Goal: Transaction & Acquisition: Obtain resource

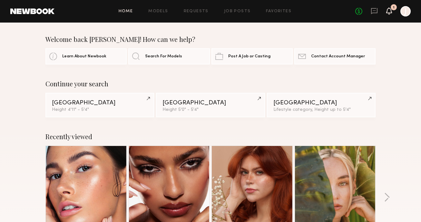
click at [392, 10] on div "No fees up to $5,000 1 J" at bounding box center [382, 11] width 55 height 10
click at [391, 11] on icon at bounding box center [389, 10] width 6 height 7
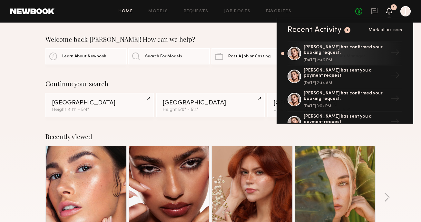
click at [241, 40] on div "Welcome back JUDY! How can we help?" at bounding box center [210, 39] width 330 height 8
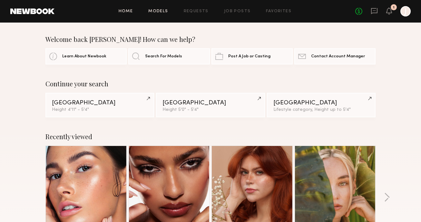
click at [157, 12] on link "Models" at bounding box center [158, 11] width 20 height 4
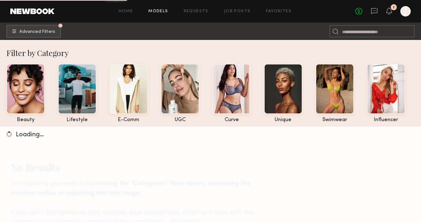
click at [213, 42] on div "Filter by Category beauty lifestyle e-comm UGC curve unique swimwear influencer…" at bounding box center [210, 165] width 421 height 250
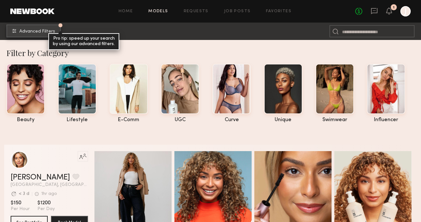
click at [34, 34] on button "Advanced Filters Pro tip: speed up your search by using our advanced filters." at bounding box center [33, 30] width 54 height 13
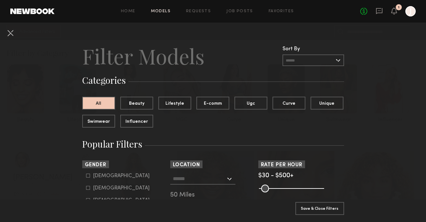
click at [224, 177] on div at bounding box center [202, 179] width 65 height 12
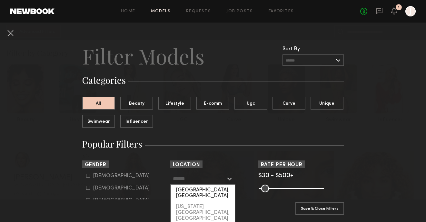
click at [204, 191] on div "[GEOGRAPHIC_DATA], [GEOGRAPHIC_DATA]" at bounding box center [203, 193] width 64 height 17
type input "**********"
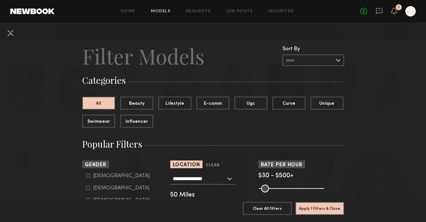
click at [86, 190] on icon at bounding box center [88, 188] width 4 height 4
type input "**"
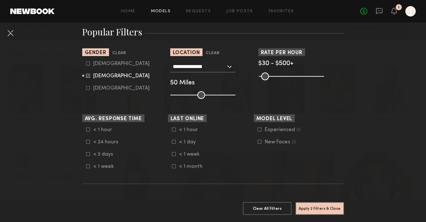
scroll to position [118, 0]
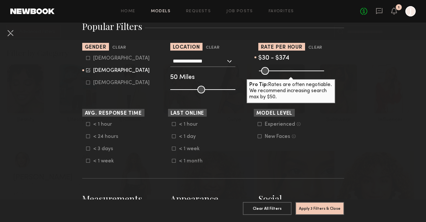
type input "***"
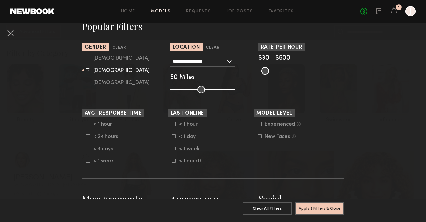
drag, startPoint x: 318, startPoint y: 70, endPoint x: 344, endPoint y: 73, distance: 26.3
click at [324, 73] on input "range" at bounding box center [291, 71] width 65 height 8
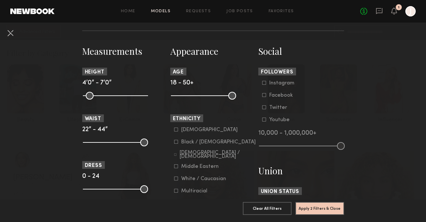
scroll to position [269, 0]
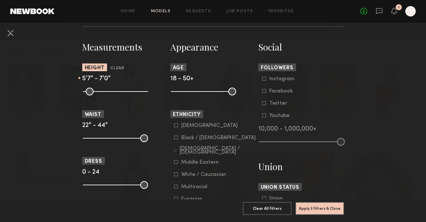
drag, startPoint x: 83, startPoint y: 92, endPoint x: 114, endPoint y: 92, distance: 30.9
type input "**"
click at [114, 92] on input "range" at bounding box center [115, 92] width 65 height 8
drag, startPoint x: 141, startPoint y: 91, endPoint x: 119, endPoint y: 92, distance: 21.3
type input "**"
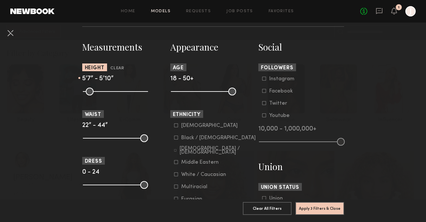
click at [119, 92] on input "range" at bounding box center [115, 92] width 65 height 8
click at [43, 108] on nb-browse-filters "**********" at bounding box center [213, 106] width 426 height 707
click at [333, 206] on button "Apply 3 Filters & Close" at bounding box center [319, 208] width 49 height 13
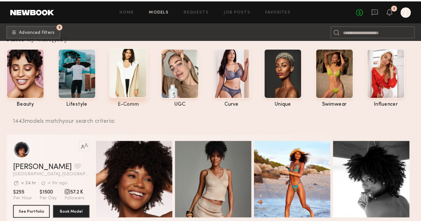
scroll to position [20, 0]
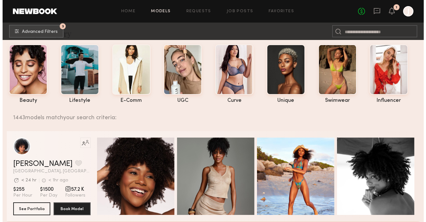
scroll to position [0, 0]
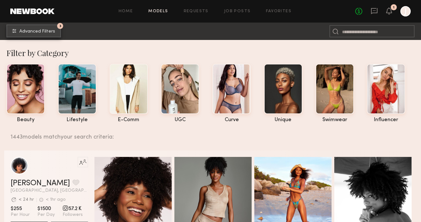
click at [38, 32] on span "Advanced Filters" at bounding box center [37, 31] width 36 height 5
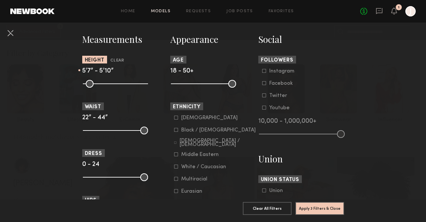
scroll to position [278, 0]
click at [83, 129] on input "range" at bounding box center [115, 130] width 65 height 8
drag, startPoint x: 83, startPoint y: 130, endPoint x: 93, endPoint y: 130, distance: 9.4
type input "**"
click at [93, 130] on input "range" at bounding box center [115, 130] width 65 height 8
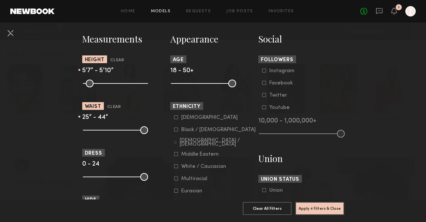
click at [63, 145] on nb-browse-filters "**********" at bounding box center [213, 98] width 426 height 707
drag, startPoint x: 84, startPoint y: 178, endPoint x: 88, endPoint y: 178, distance: 3.9
type input "*"
click at [88, 178] on input "range" at bounding box center [115, 177] width 65 height 8
click at [43, 149] on nb-browse-filters "**********" at bounding box center [213, 98] width 426 height 707
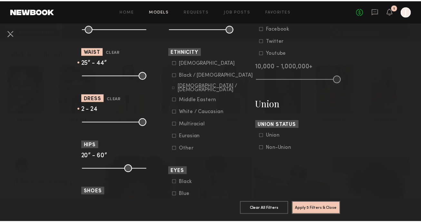
scroll to position [334, 0]
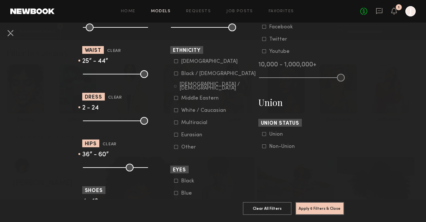
drag, startPoint x: 84, startPoint y: 169, endPoint x: 106, endPoint y: 168, distance: 21.9
type input "**"
click at [106, 168] on input "range" at bounding box center [115, 168] width 65 height 8
click at [334, 204] on button "Apply 6 Filters & Close" at bounding box center [319, 208] width 49 height 13
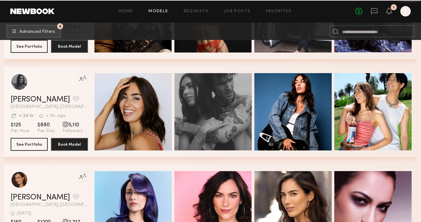
scroll to position [14027, 0]
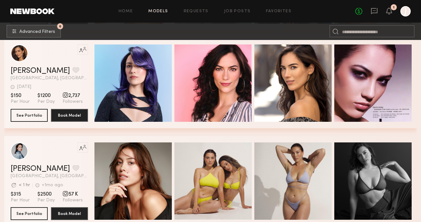
click at [252, 133] on div "Like this model’s look? Tap to explore similar talent profiles. Amanda W. Favor…" at bounding box center [210, 87] width 413 height 98
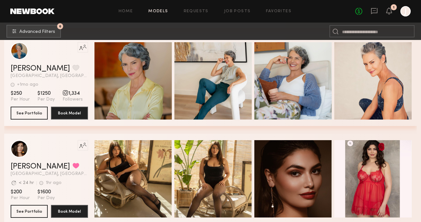
scroll to position [18736, 0]
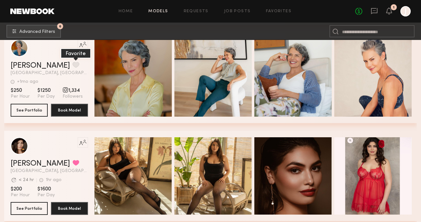
click at [73, 65] on button "grid" at bounding box center [76, 65] width 7 height 6
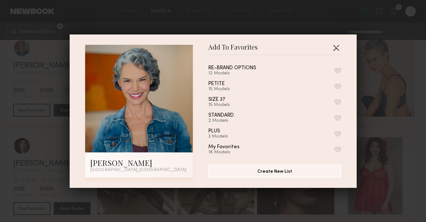
click at [336, 46] on button "button" at bounding box center [336, 48] width 10 height 10
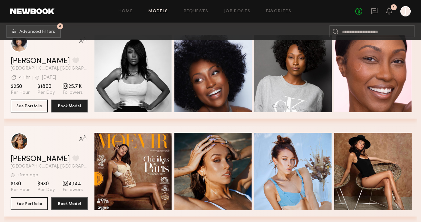
scroll to position [27173, 0]
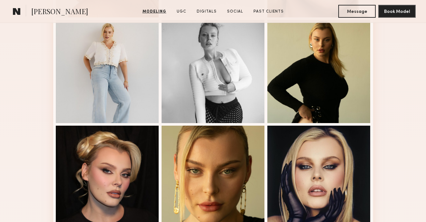
scroll to position [473, 0]
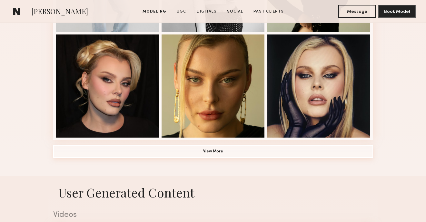
click at [301, 149] on button "View More" at bounding box center [213, 151] width 320 height 13
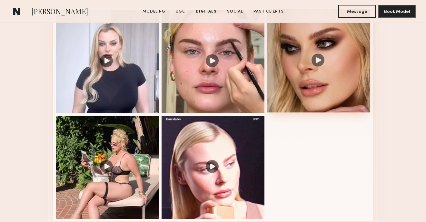
scroll to position [1073, 0]
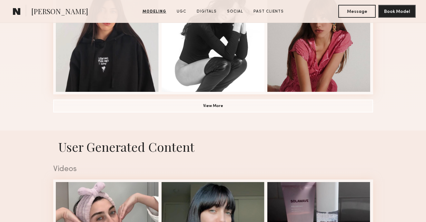
scroll to position [523, 0]
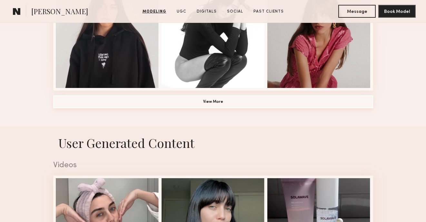
click at [334, 101] on button "View More" at bounding box center [213, 101] width 320 height 13
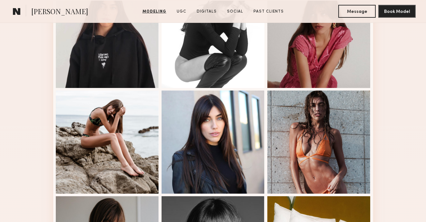
click at [401, 80] on div "Modeling Portfolio" at bounding box center [213, 78] width 426 height 907
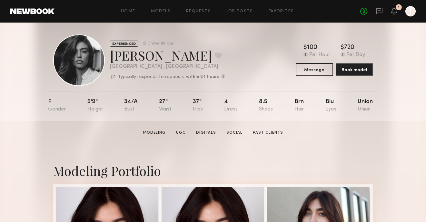
scroll to position [5, 0]
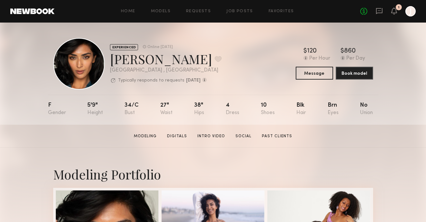
click at [387, 75] on div "EXPERIENCED Online 2d ago Jaskiran K. Favorite Los Angeles , CA Typically respo…" at bounding box center [213, 74] width 426 height 102
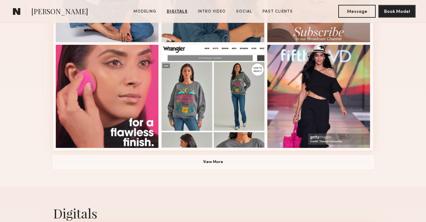
scroll to position [454, 0]
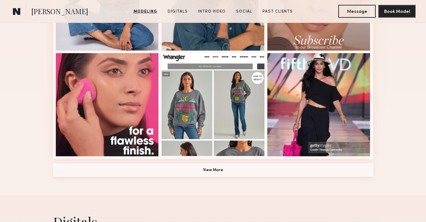
click at [240, 170] on button "View More" at bounding box center [213, 170] width 320 height 13
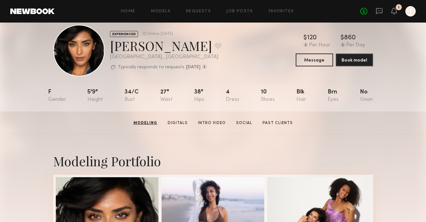
scroll to position [0, 0]
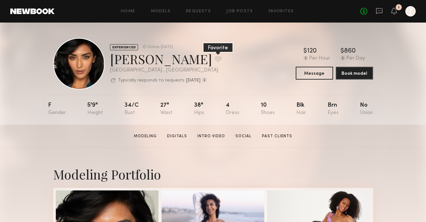
click at [215, 58] on button at bounding box center [218, 59] width 7 height 6
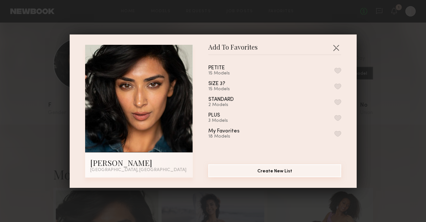
click at [237, 167] on button "Create New List" at bounding box center [274, 170] width 133 height 13
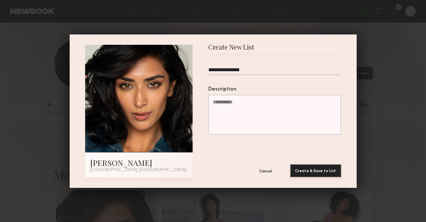
type input "**********"
click at [311, 171] on button "Create & Save to List" at bounding box center [315, 170] width 51 height 13
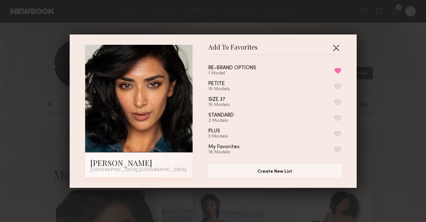
click at [336, 46] on button "button" at bounding box center [336, 48] width 10 height 10
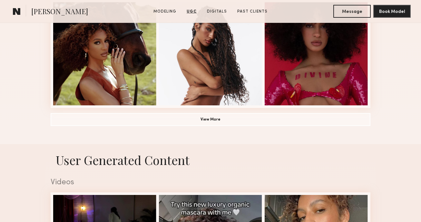
scroll to position [503, 0]
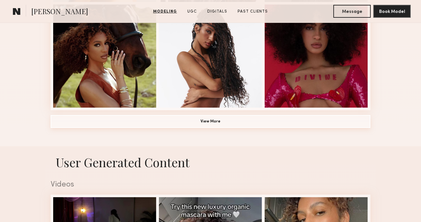
click at [266, 125] on button "View More" at bounding box center [211, 121] width 320 height 13
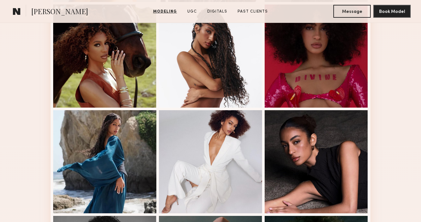
click at [400, 129] on div "Modeling Portfolio" at bounding box center [210, 97] width 421 height 907
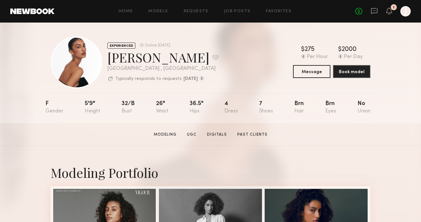
scroll to position [0, 0]
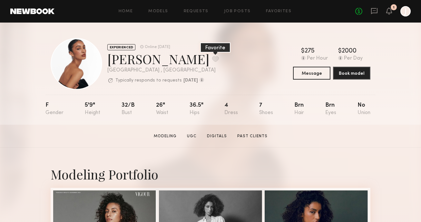
click at [212, 59] on button at bounding box center [215, 59] width 7 height 6
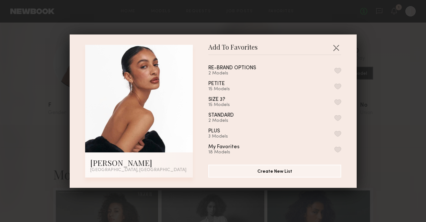
click at [334, 70] on button "button" at bounding box center [337, 71] width 7 height 6
click at [335, 47] on button "button" at bounding box center [336, 48] width 10 height 10
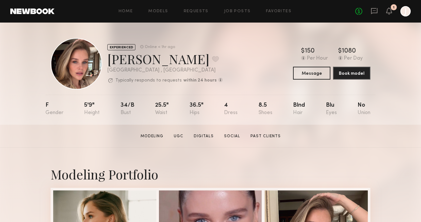
click at [399, 132] on section "[PERSON_NAME] Modeling UGC Digitals Social Past Clients Message Book Model" at bounding box center [210, 136] width 421 height 23
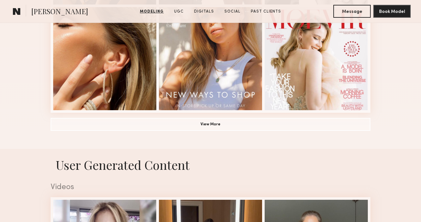
scroll to position [501, 0]
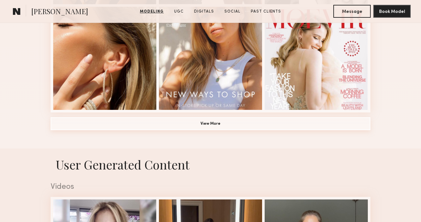
click at [232, 121] on button "View More" at bounding box center [211, 123] width 320 height 13
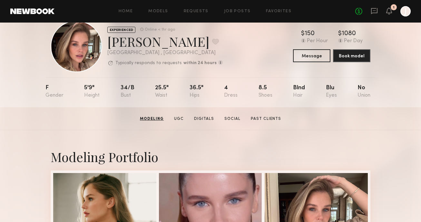
scroll to position [0, 0]
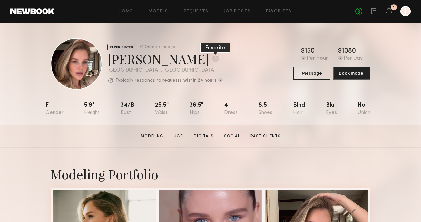
click at [212, 58] on button at bounding box center [215, 59] width 7 height 6
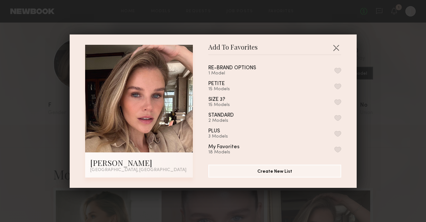
click at [334, 69] on button "button" at bounding box center [337, 71] width 7 height 6
click at [332, 49] on button "button" at bounding box center [336, 48] width 10 height 10
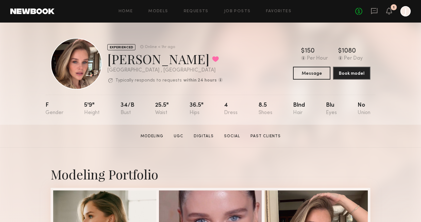
click at [385, 95] on div "EXPERIENCED Online < 1hr ago [PERSON_NAME] Favorited [GEOGRAPHIC_DATA] , [GEOGR…" at bounding box center [210, 74] width 421 height 102
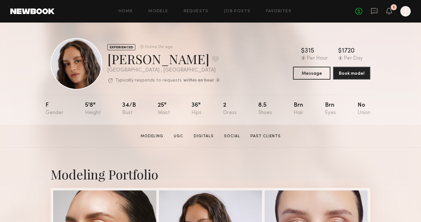
click at [393, 62] on div "EXPERIENCED Online 2hr ago [PERSON_NAME] Favorite [GEOGRAPHIC_DATA] , [GEOGRAPH…" at bounding box center [210, 74] width 421 height 102
click at [391, 71] on div "EXPERIENCED Online 2hr ago Jamie V. Favorite Los Angeles , CA Typically respond…" at bounding box center [210, 74] width 421 height 102
click at [389, 71] on div "EXPERIENCED Online 2hr ago Jamie V. Favorite Los Angeles , CA Typically respond…" at bounding box center [210, 74] width 421 height 102
click at [388, 71] on div "EXPERIENCED Online 2hr ago Jamie V. Favorite Los Angeles , CA Typically respond…" at bounding box center [210, 74] width 421 height 102
click at [387, 88] on div "EXPERIENCED Online 2hr ago Jamie V. Favorite Los Angeles , CA Typically respond…" at bounding box center [210, 74] width 421 height 102
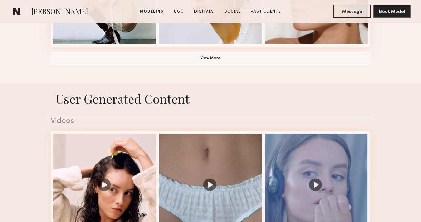
scroll to position [506, 0]
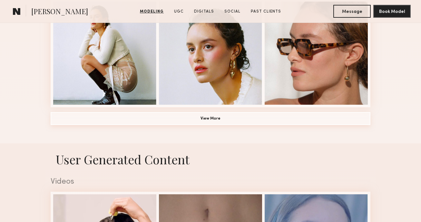
click at [245, 114] on button "View More" at bounding box center [211, 118] width 320 height 13
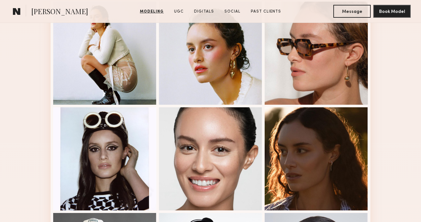
click at [389, 71] on div "Modeling Portfolio" at bounding box center [210, 95] width 421 height 907
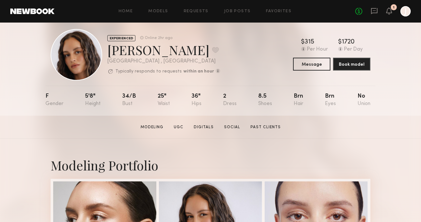
scroll to position [0, 0]
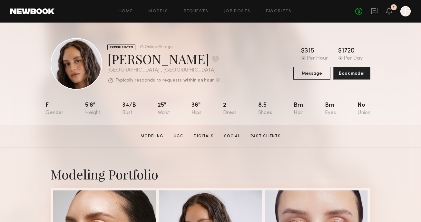
click at [385, 127] on section "Jamie V. Modeling UGC Digitals Social Past Clients Message Book Model" at bounding box center [210, 136] width 421 height 23
click at [212, 59] on button at bounding box center [215, 59] width 7 height 6
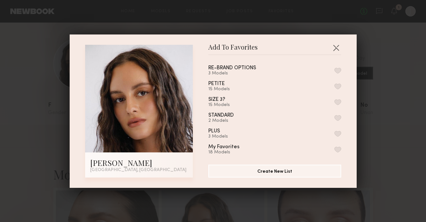
click at [334, 70] on button "button" at bounding box center [337, 71] width 7 height 6
click at [331, 45] on button "button" at bounding box center [336, 48] width 10 height 10
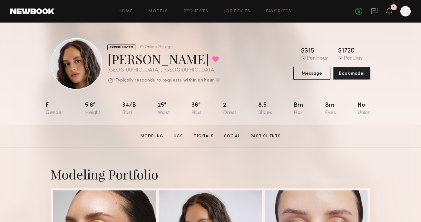
click at [399, 106] on div "EXPERIENCED Online 2hr ago Jamie V. Favorited Los Angeles , CA Typically respon…" at bounding box center [210, 74] width 421 height 102
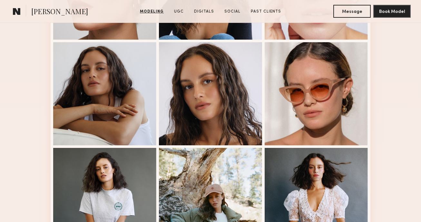
scroll to position [256, 0]
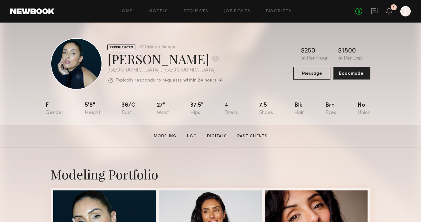
click at [413, 91] on div "EXPERIENCED Online < 1hr ago Gloria E. Favorite Los Angeles , CA Typically resp…" at bounding box center [210, 74] width 421 height 102
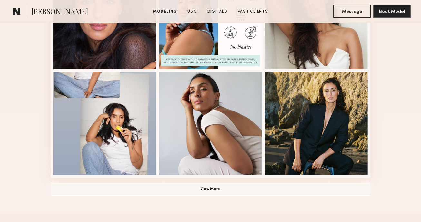
scroll to position [439, 0]
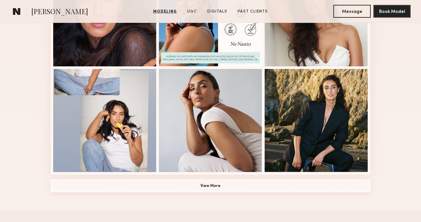
click at [246, 190] on button "View More" at bounding box center [211, 186] width 320 height 13
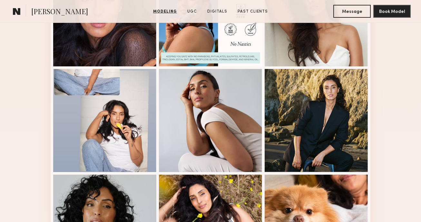
click at [395, 94] on div "Modeling Portfolio" at bounding box center [210, 162] width 421 height 907
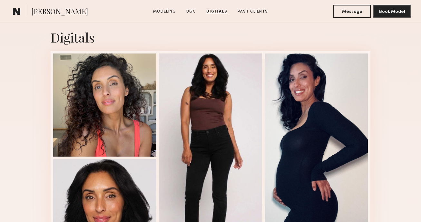
scroll to position [1680, 0]
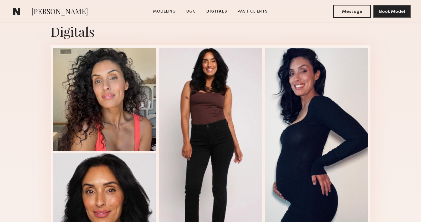
click at [392, 96] on div "Digitals 1 of 4" at bounding box center [210, 141] width 421 height 272
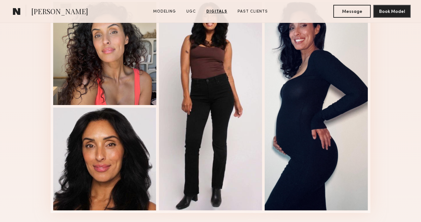
scroll to position [1721, 0]
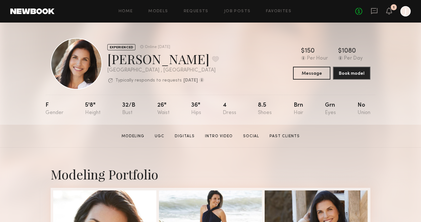
click at [403, 132] on section "[PERSON_NAME] Modeling UGC Digitals Intro Video Social Past Clients Message Boo…" at bounding box center [210, 136] width 421 height 23
click at [212, 56] on button at bounding box center [215, 59] width 7 height 6
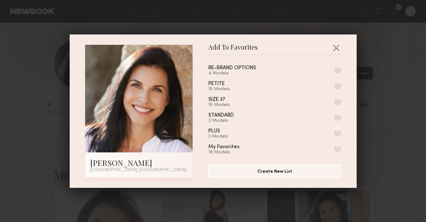
click at [334, 71] on button "button" at bounding box center [337, 71] width 7 height 6
click at [333, 53] on button "button" at bounding box center [336, 48] width 10 height 10
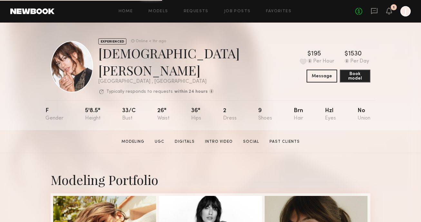
click at [401, 114] on div "EXPERIENCED Online < 1hr ago [PERSON_NAME] Favorite [GEOGRAPHIC_DATA] , [GEOGRA…" at bounding box center [210, 77] width 421 height 108
click at [401, 114] on div "EXPERIENCED Online < 1hr ago Kristen J. Favorite Los Angeles , CA Typically res…" at bounding box center [210, 77] width 421 height 108
click at [300, 59] on button at bounding box center [303, 62] width 7 height 6
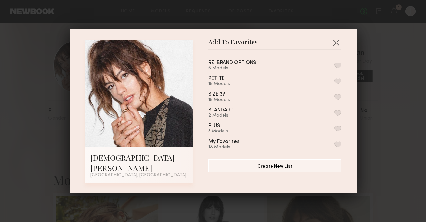
click at [334, 68] on button "button" at bounding box center [337, 66] width 7 height 6
click at [336, 48] on button "button" at bounding box center [336, 42] width 10 height 10
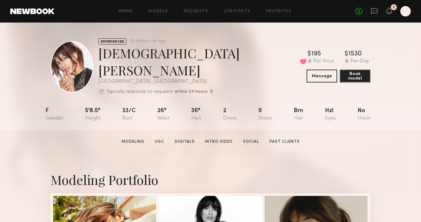
click at [399, 71] on div "EXPERIENCED Online < 1hr ago Kristen J. Favorited Los Angeles , CA Typically re…" at bounding box center [210, 77] width 421 height 108
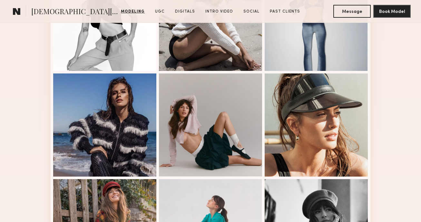
scroll to position [433, 0]
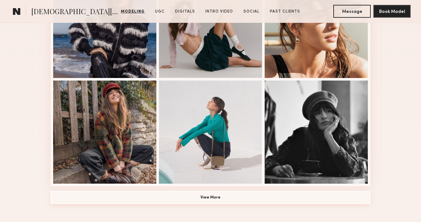
click at [224, 194] on button "View More" at bounding box center [211, 197] width 320 height 13
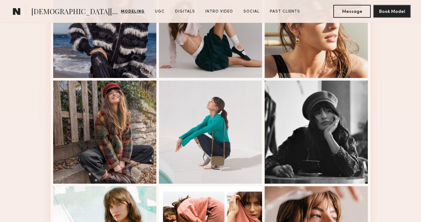
click at [396, 109] on div "Modeling Portfolio" at bounding box center [210, 174] width 421 height 907
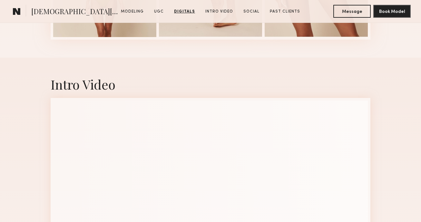
scroll to position [1934, 0]
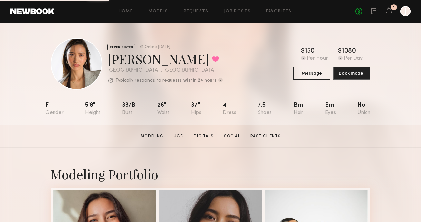
click at [391, 147] on section "[PERSON_NAME] Modeling UGC Digitals Social Past Clients Message Book Model" at bounding box center [210, 136] width 421 height 23
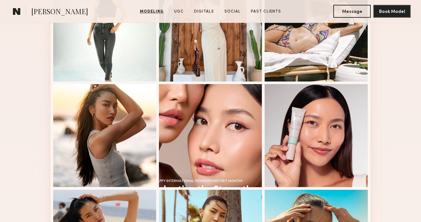
scroll to position [318, 0]
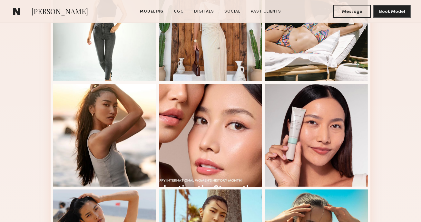
click at [391, 138] on div "Modeling Portfolio View More" at bounding box center [210, 80] width 421 height 502
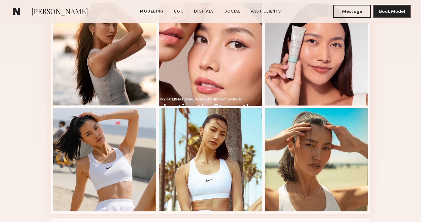
scroll to position [438, 0]
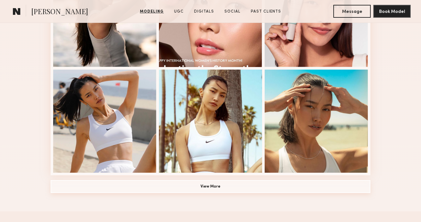
click at [231, 186] on button "View More" at bounding box center [211, 186] width 320 height 13
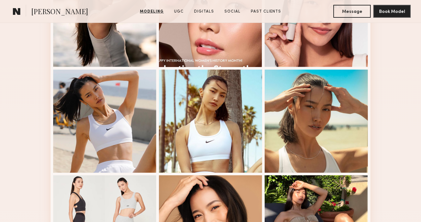
click at [397, 99] on div "Modeling Portfolio" at bounding box center [210, 163] width 421 height 907
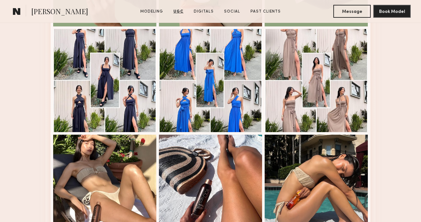
scroll to position [1668, 0]
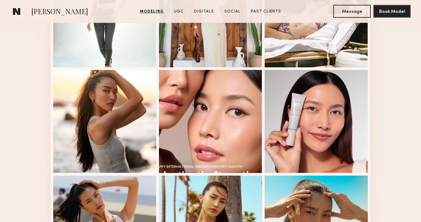
scroll to position [0, 0]
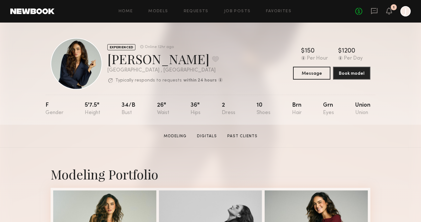
click at [378, 108] on div "EXPERIENCED Online 12hr ago [PERSON_NAME] Favorite [GEOGRAPHIC_DATA] , [GEOGRAP…" at bounding box center [210, 74] width 421 height 102
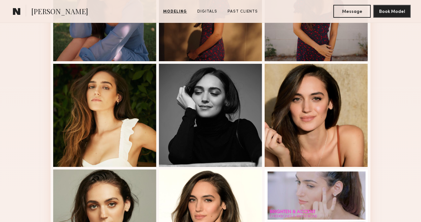
scroll to position [490, 0]
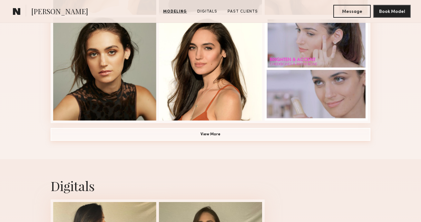
click at [258, 139] on button "View More" at bounding box center [211, 134] width 320 height 13
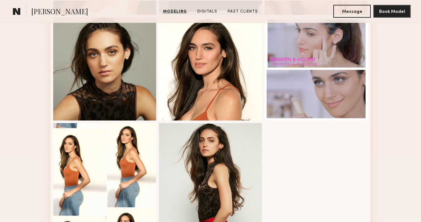
click at [391, 82] on div "Modeling Portfolio" at bounding box center [210, 110] width 421 height 907
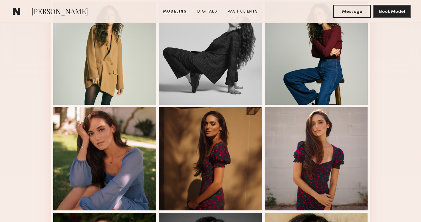
scroll to position [0, 0]
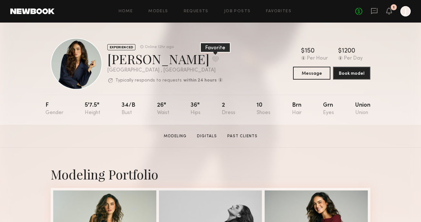
click at [212, 60] on button at bounding box center [215, 59] width 7 height 6
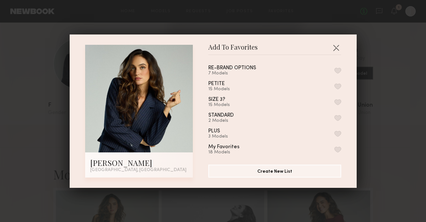
drag, startPoint x: 328, startPoint y: 68, endPoint x: 334, endPoint y: 68, distance: 6.5
click at [334, 68] on button "button" at bounding box center [337, 71] width 7 height 6
click at [337, 48] on button "button" at bounding box center [336, 48] width 10 height 10
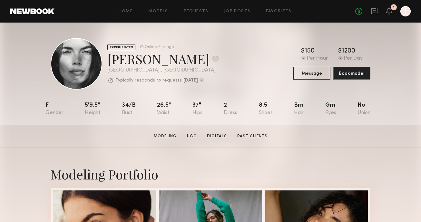
click at [401, 86] on div "EXPERIENCED Online 21hr ago [PERSON_NAME] Favorite [GEOGRAPHIC_DATA] , [GEOGRAP…" at bounding box center [210, 74] width 421 height 102
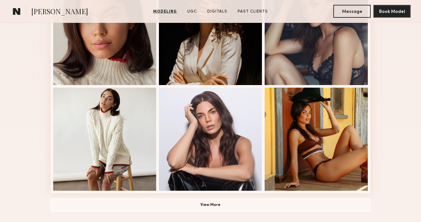
scroll to position [457, 0]
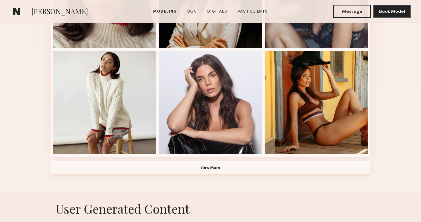
click at [257, 167] on button "View More" at bounding box center [211, 167] width 320 height 13
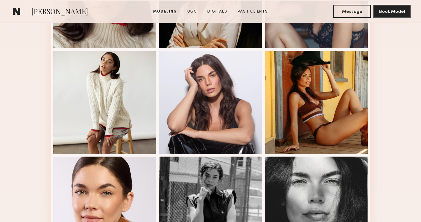
click at [396, 86] on div "Modeling Portfolio" at bounding box center [210, 144] width 421 height 907
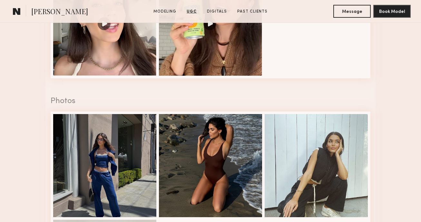
scroll to position [1475, 0]
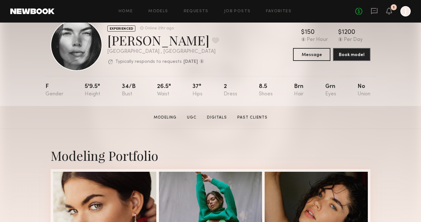
scroll to position [0, 0]
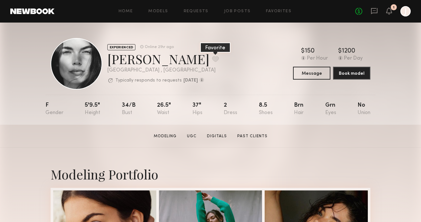
click at [212, 58] on button at bounding box center [215, 59] width 7 height 6
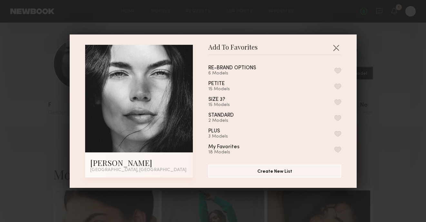
click at [334, 69] on button "button" at bounding box center [337, 71] width 7 height 6
click at [334, 49] on button "button" at bounding box center [336, 48] width 10 height 10
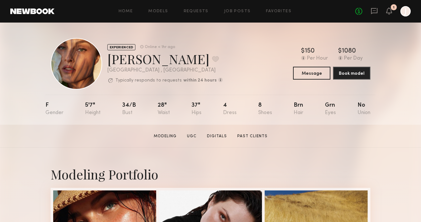
click at [394, 93] on div "EXPERIENCED Online < 1hr ago [PERSON_NAME] Favorite [GEOGRAPHIC_DATA] , [GEOGRA…" at bounding box center [210, 74] width 421 height 102
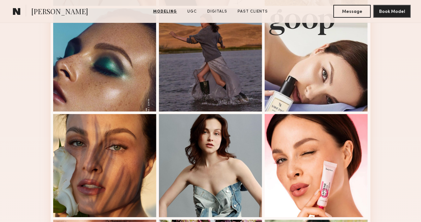
scroll to position [328, 0]
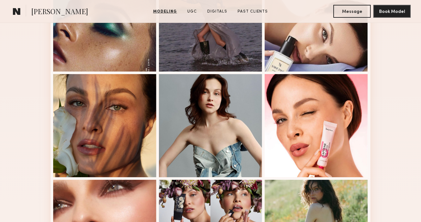
click at [392, 91] on div "Modeling Portfolio View More" at bounding box center [210, 71] width 421 height 502
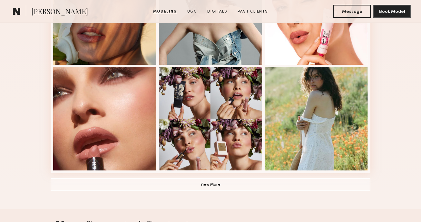
scroll to position [471, 0]
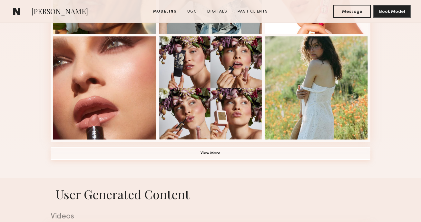
click at [230, 151] on button "View More" at bounding box center [211, 153] width 320 height 13
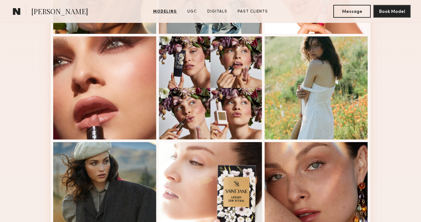
click at [380, 87] on div "Modeling Portfolio" at bounding box center [210, 129] width 421 height 907
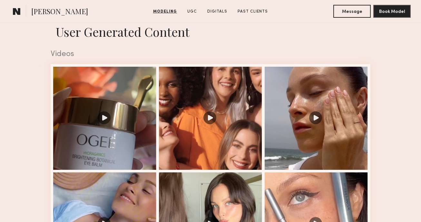
scroll to position [1065, 0]
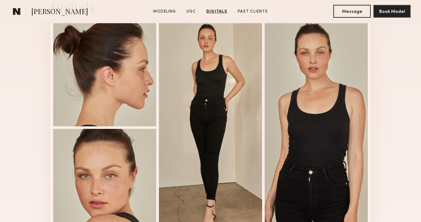
scroll to position [1937, 0]
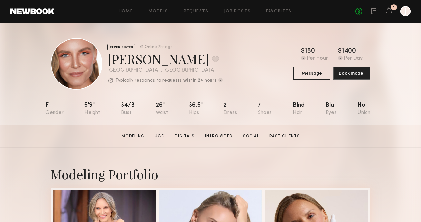
click at [377, 115] on div "EXPERIENCED Online 2hr ago Gordana S. Favorite Los Angeles , CA Typically respo…" at bounding box center [210, 74] width 421 height 102
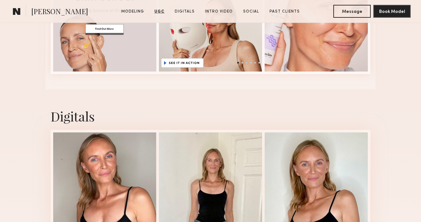
scroll to position [1422, 0]
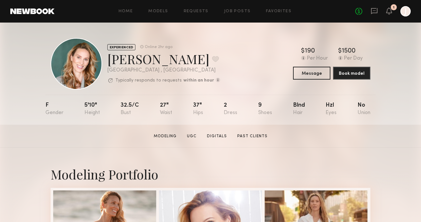
click at [388, 105] on div "EXPERIENCED Online 2hr ago [PERSON_NAME] Favorite [GEOGRAPHIC_DATA] , [GEOGRAPH…" at bounding box center [210, 74] width 421 height 102
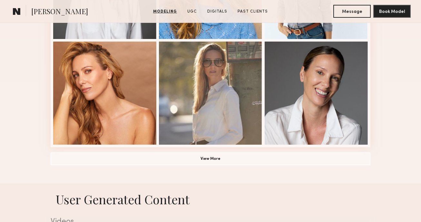
scroll to position [486, 0]
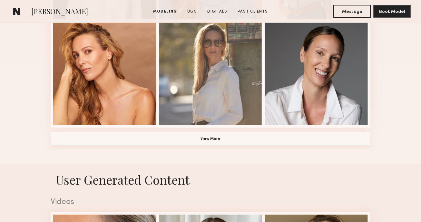
click at [248, 139] on button "View More" at bounding box center [211, 138] width 320 height 13
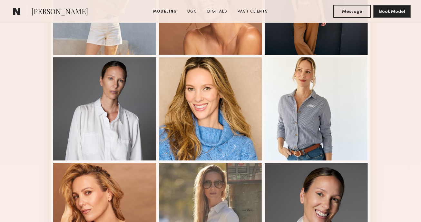
scroll to position [0, 0]
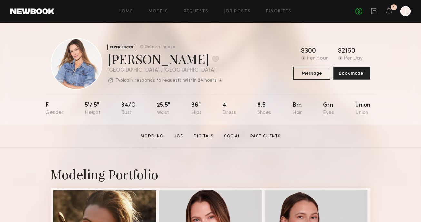
click at [412, 140] on section "Kyna L. Modeling UGC Digitals Social Past Clients Message Book Model" at bounding box center [210, 136] width 421 height 23
click at [212, 58] on button at bounding box center [215, 59] width 7 height 6
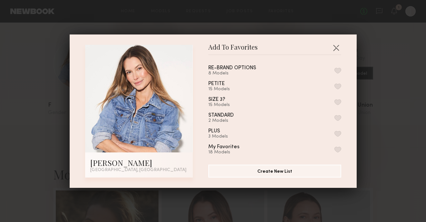
click at [334, 72] on button "button" at bounding box center [337, 71] width 7 height 6
click at [336, 48] on button "button" at bounding box center [336, 48] width 10 height 10
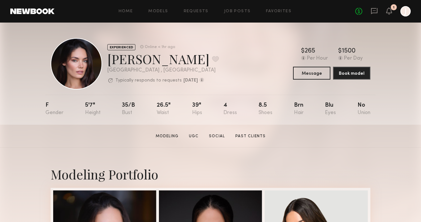
click at [410, 112] on div "EXPERIENCED Online < 1hr ago [PERSON_NAME] Favorite [GEOGRAPHIC_DATA] , [GEOGRA…" at bounding box center [210, 74] width 421 height 102
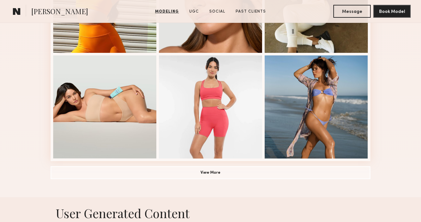
scroll to position [452, 0]
click at [311, 174] on button "View More" at bounding box center [211, 172] width 320 height 13
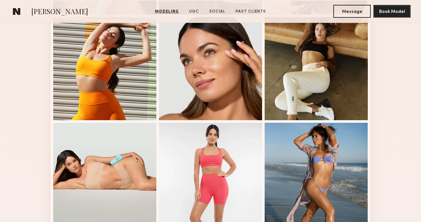
scroll to position [26, 0]
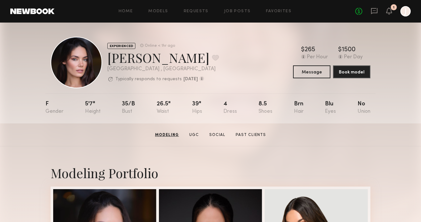
scroll to position [0, 0]
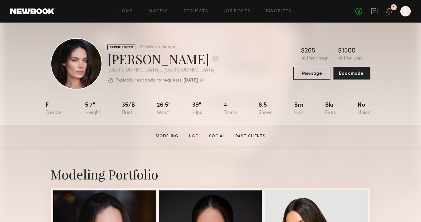
click at [391, 91] on div "EXPERIENCED Online < 1hr ago [PERSON_NAME] Favorite [GEOGRAPHIC_DATA] , [GEOGRA…" at bounding box center [210, 74] width 421 height 102
click at [391, 90] on div "EXPERIENCED Online < 1hr ago Caina F. Favorite Los Angeles , CA Typically respo…" at bounding box center [210, 74] width 421 height 102
click at [212, 60] on button at bounding box center [215, 59] width 7 height 6
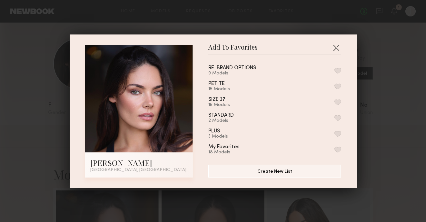
click at [334, 73] on button "button" at bounding box center [337, 71] width 7 height 6
click at [333, 48] on button "button" at bounding box center [336, 48] width 10 height 10
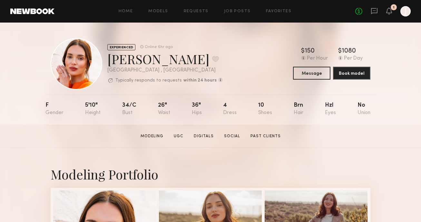
click at [383, 98] on div "EXPERIENCED Online 6hr ago [PERSON_NAME] Favorite [GEOGRAPHIC_DATA] , [GEOGRAPH…" at bounding box center [210, 74] width 421 height 102
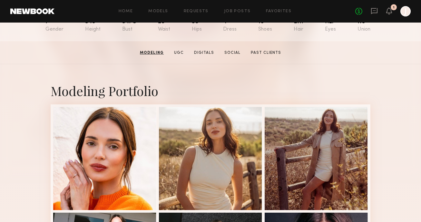
scroll to position [70, 0]
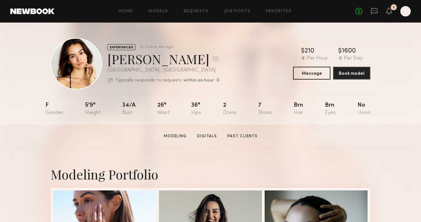
click at [380, 126] on section "Hania R. Modeling Digitals Past Clients Message Book Model" at bounding box center [210, 136] width 421 height 23
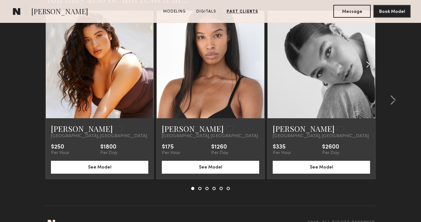
scroll to position [1030, 0]
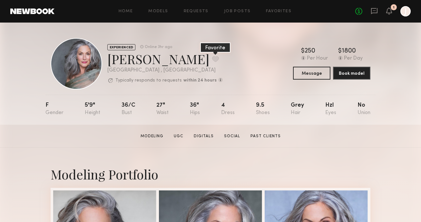
click at [212, 57] on button at bounding box center [215, 59] width 7 height 6
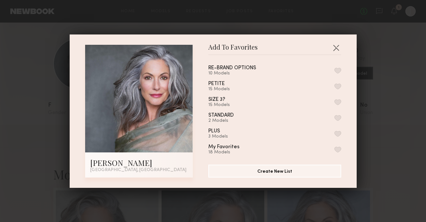
click at [334, 71] on button "button" at bounding box center [337, 71] width 7 height 6
click at [333, 49] on button "button" at bounding box center [336, 48] width 10 height 10
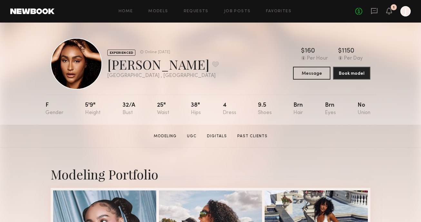
click at [394, 120] on div "EXPERIENCED Online [DATE] [PERSON_NAME] Favorite [GEOGRAPHIC_DATA] , [GEOGRAPHI…" at bounding box center [210, 74] width 421 height 102
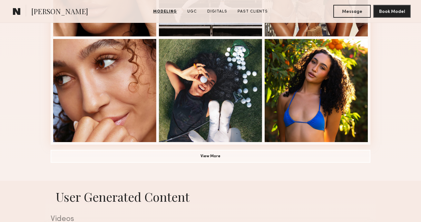
scroll to position [541, 0]
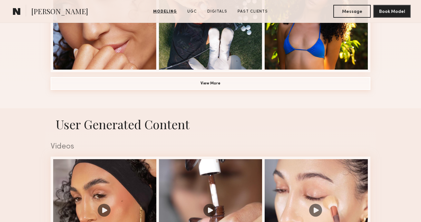
click at [235, 86] on button "View More" at bounding box center [211, 83] width 320 height 13
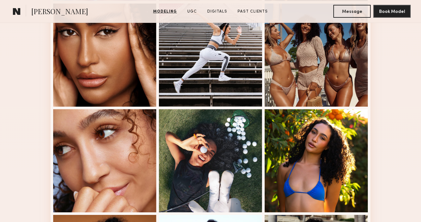
scroll to position [0, 0]
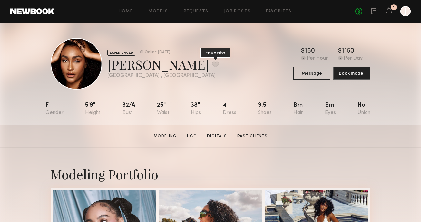
click at [212, 64] on button at bounding box center [215, 64] width 7 height 6
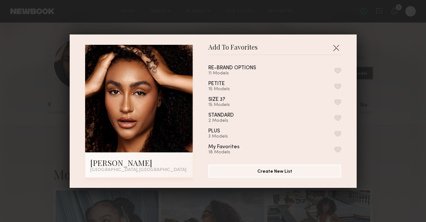
click at [334, 70] on button "button" at bounding box center [337, 71] width 7 height 6
click at [333, 46] on button "button" at bounding box center [336, 48] width 10 height 10
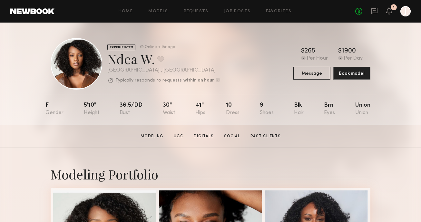
click at [407, 83] on div "EXPERIENCED Online < 1hr ago Ndea W. Favorite [GEOGRAPHIC_DATA] , [GEOGRAPHIC_D…" at bounding box center [210, 74] width 421 height 102
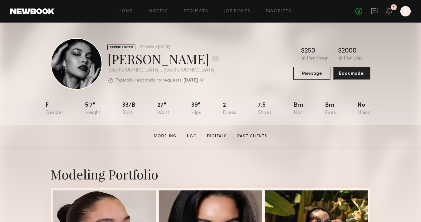
click at [399, 103] on div "EXPERIENCED Online 2d ago Vanessa B. Favorite Los Angeles , CA Typically respon…" at bounding box center [210, 74] width 421 height 102
click at [398, 103] on div "EXPERIENCED Online 2d ago Vanessa B. Favorite Los Angeles , CA Typically respon…" at bounding box center [210, 74] width 421 height 102
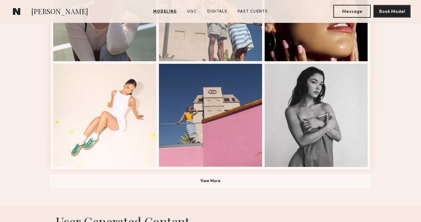
scroll to position [472, 0]
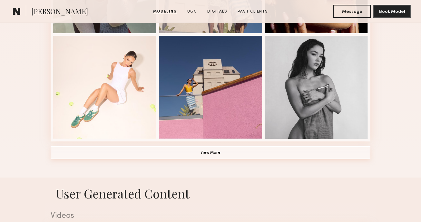
click at [275, 153] on button "View More" at bounding box center [211, 152] width 320 height 13
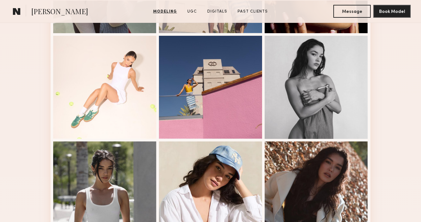
click at [385, 100] on div "Modeling Portfolio" at bounding box center [210, 129] width 421 height 907
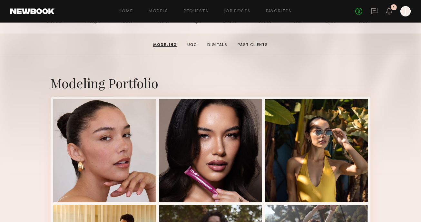
scroll to position [0, 0]
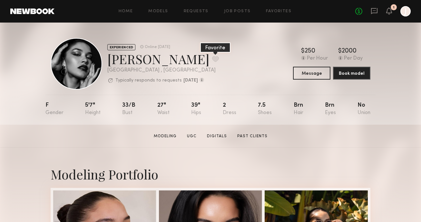
click at [212, 58] on button at bounding box center [215, 59] width 7 height 6
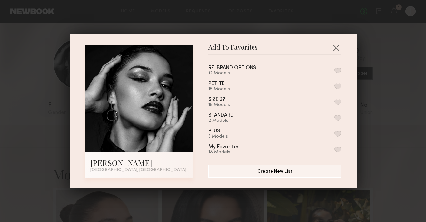
click at [334, 70] on button "button" at bounding box center [337, 71] width 7 height 6
click at [335, 49] on button "button" at bounding box center [336, 48] width 10 height 10
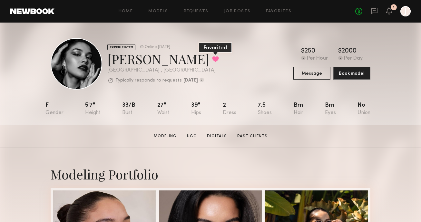
click at [212, 58] on button at bounding box center [215, 59] width 7 height 6
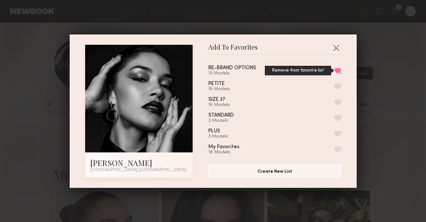
click at [334, 70] on button "Remove from favorite list" at bounding box center [337, 71] width 7 height 6
click at [335, 48] on button "button" at bounding box center [336, 48] width 10 height 10
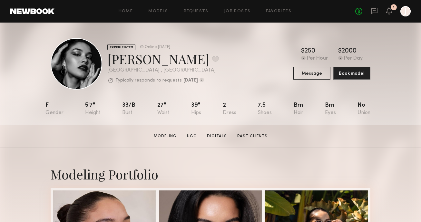
click at [386, 128] on section "Vanessa B. Modeling UGC Digitals Past Clients Message Book Model" at bounding box center [210, 136] width 421 height 23
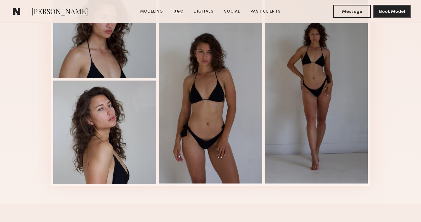
scroll to position [1361, 0]
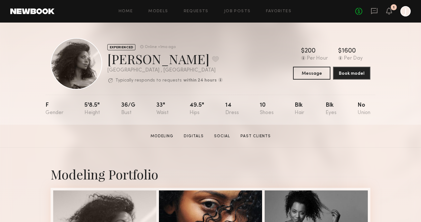
click at [400, 100] on div "EXPERIENCED Online +1mo ago [PERSON_NAME] Favorite [GEOGRAPHIC_DATA] , [GEOGRAP…" at bounding box center [210, 74] width 421 height 102
click at [212, 57] on button at bounding box center [215, 59] width 7 height 6
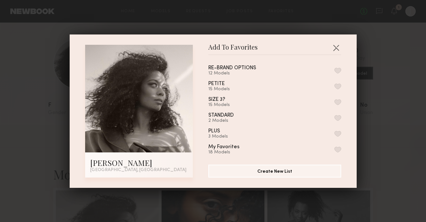
click at [334, 71] on button "button" at bounding box center [337, 71] width 7 height 6
click at [331, 44] on button "button" at bounding box center [336, 48] width 10 height 10
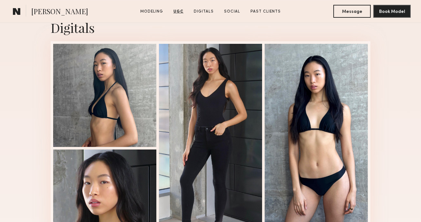
scroll to position [1386, 0]
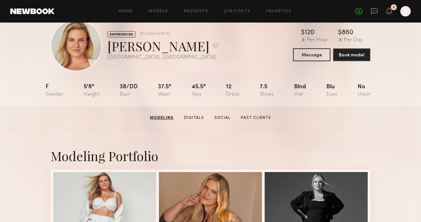
scroll to position [17, 0]
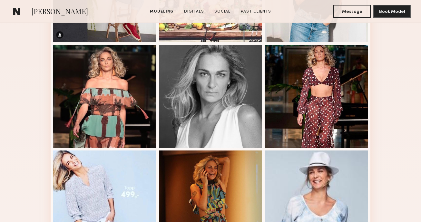
scroll to position [357, 0]
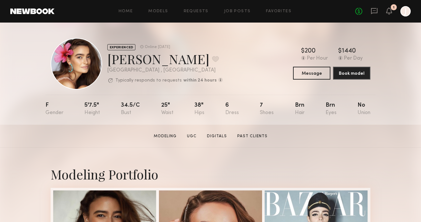
click at [398, 76] on div "EXPERIENCED Online [DATE] [PERSON_NAME] Favorite [GEOGRAPHIC_DATA] , [GEOGRAPHI…" at bounding box center [210, 74] width 421 height 102
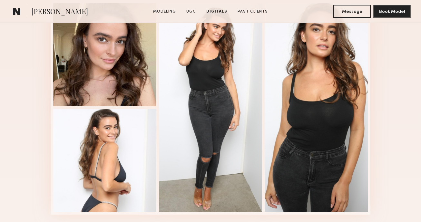
scroll to position [1070, 0]
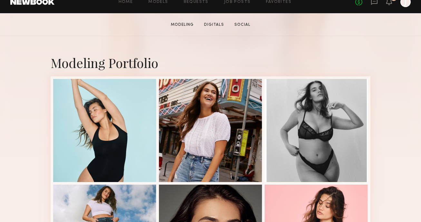
scroll to position [155, 0]
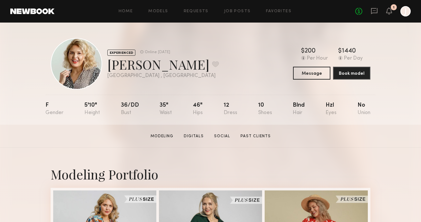
click at [388, 78] on div "EXPERIENCED Online 1d ago Kaila U. Favorite Los Angeles , CA Online 1d ago $ Ty…" at bounding box center [210, 74] width 421 height 102
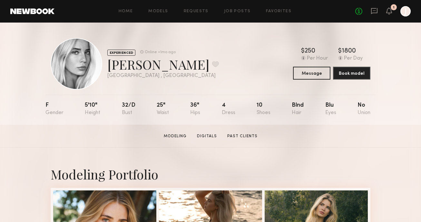
click at [398, 86] on div "EXPERIENCED Online +1mo ago [PERSON_NAME] Favorite [GEOGRAPHIC_DATA] , [GEOGRAP…" at bounding box center [210, 74] width 421 height 102
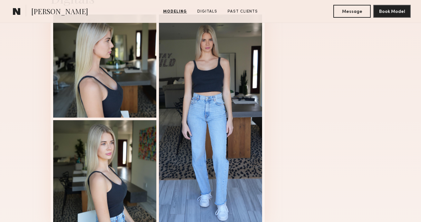
scroll to position [659, 0]
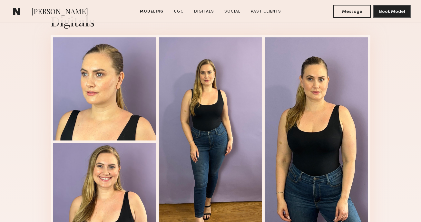
scroll to position [828, 0]
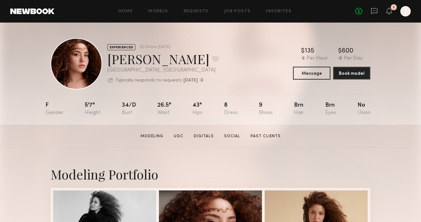
click at [378, 80] on div "EXPERIENCED Online [DATE] [PERSON_NAME] Favorite [GEOGRAPHIC_DATA] , [GEOGRAPHI…" at bounding box center [210, 74] width 421 height 102
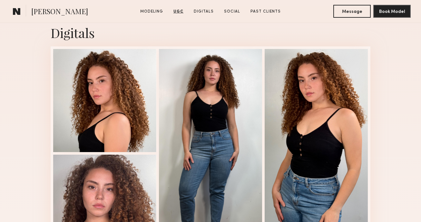
scroll to position [957, 0]
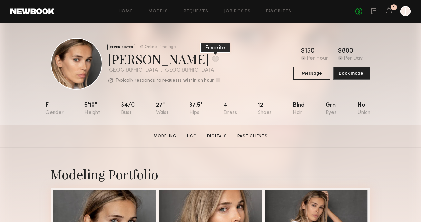
click at [212, 58] on button at bounding box center [215, 59] width 7 height 6
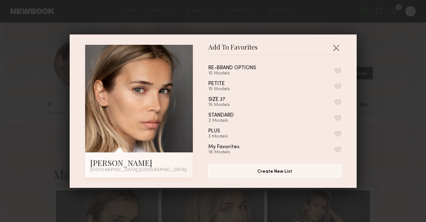
click at [334, 68] on button "button" at bounding box center [337, 71] width 7 height 6
click at [334, 46] on button "button" at bounding box center [336, 48] width 10 height 10
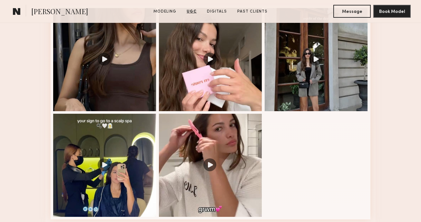
scroll to position [700, 0]
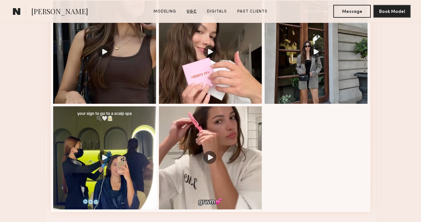
click at [382, 126] on nb-model-profile-ugc-container "User Generated Content Videos 1 of 5 Photos 1 of 3" at bounding box center [210, 159] width 421 height 419
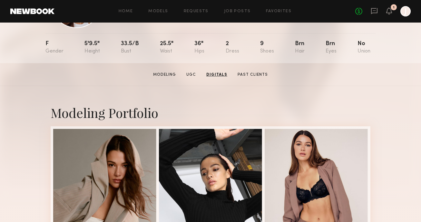
scroll to position [0, 0]
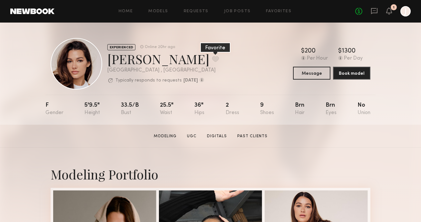
click at [212, 58] on button at bounding box center [215, 59] width 7 height 6
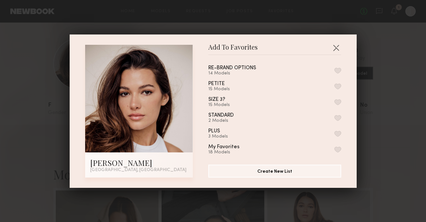
click at [334, 71] on button "button" at bounding box center [337, 71] width 7 height 6
click at [335, 46] on button "button" at bounding box center [336, 48] width 10 height 10
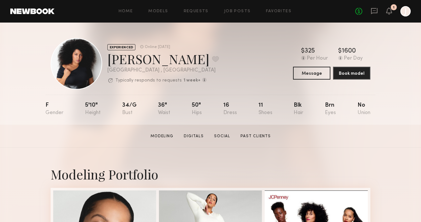
click at [390, 112] on div "EXPERIENCED Online 1wk ago Jihan A. Favorite Los Angeles , CA Typically respond…" at bounding box center [210, 74] width 421 height 102
click at [212, 57] on button at bounding box center [215, 59] width 7 height 6
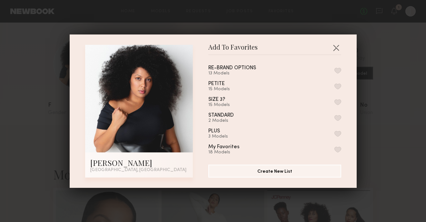
click at [334, 70] on button "button" at bounding box center [337, 71] width 7 height 6
click at [336, 44] on button "button" at bounding box center [336, 48] width 10 height 10
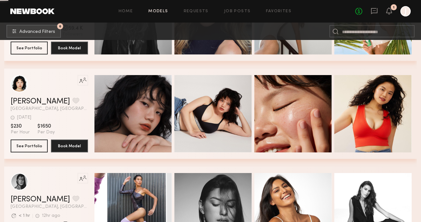
scroll to position [32611, 0]
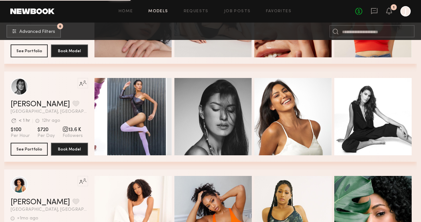
click at [179, 72] on div "Quick Preview Quick Preview Quick Preview Quick Preview" at bounding box center [254, 117] width 320 height 90
click at [168, 65] on div "Like this model’s look? Tap to explore similar talent profiles. Kitty S. Favori…" at bounding box center [210, 23] width 413 height 98
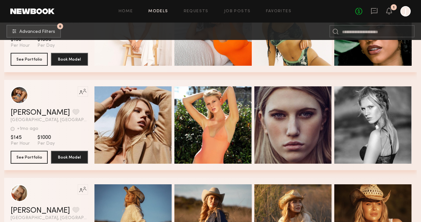
scroll to position [32843, 0]
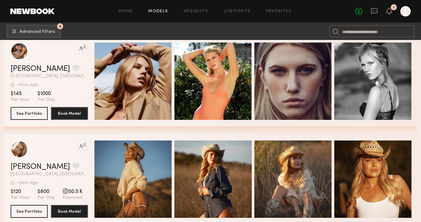
click at [175, 132] on div "Like this model’s look? Tap to explore similar talent profiles. Alyena J. Favor…" at bounding box center [210, 85] width 413 height 98
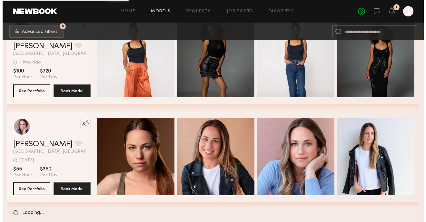
scroll to position [36397, 0]
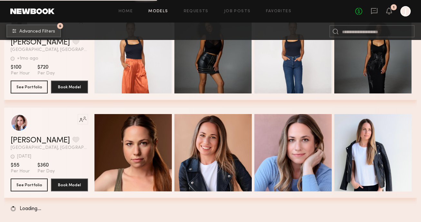
click at [53, 32] on span "Advanced Filters" at bounding box center [37, 31] width 36 height 5
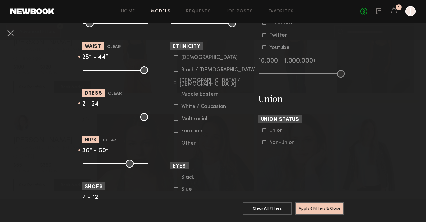
scroll to position [372, 0]
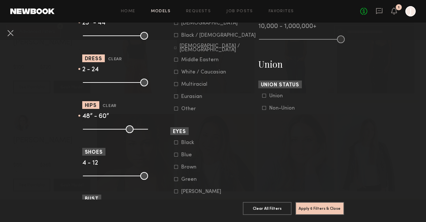
drag, startPoint x: 108, startPoint y: 129, endPoint x: 125, endPoint y: 130, distance: 16.8
type input "**"
click at [125, 130] on input "range" at bounding box center [115, 129] width 65 height 8
drag, startPoint x: 142, startPoint y: 131, endPoint x: 130, endPoint y: 132, distance: 12.3
type input "**"
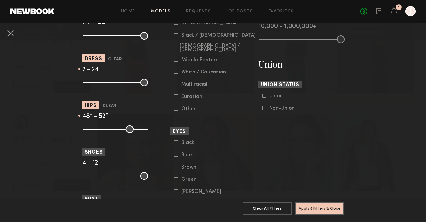
click at [130, 132] on input "range" at bounding box center [115, 129] width 65 height 8
click at [317, 202] on button "Apply 6 Filters & Close" at bounding box center [319, 208] width 49 height 13
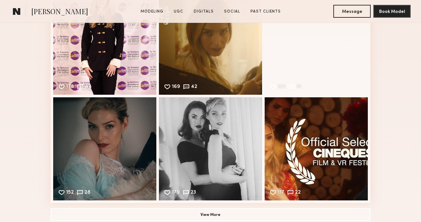
scroll to position [1160, 0]
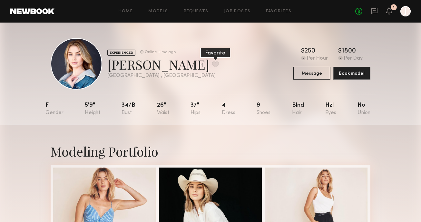
click at [212, 61] on button at bounding box center [215, 64] width 7 height 6
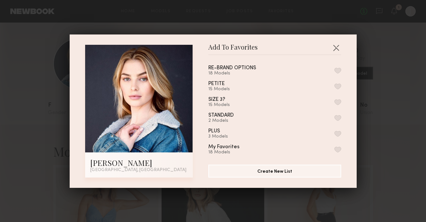
click at [334, 69] on button "button" at bounding box center [337, 71] width 7 height 6
click at [333, 50] on button "button" at bounding box center [336, 48] width 10 height 10
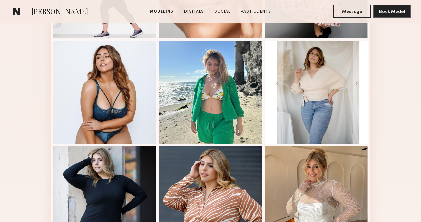
scroll to position [362, 0]
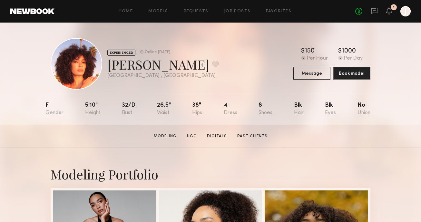
click at [412, 120] on div "EXPERIENCED Online [DATE] [PERSON_NAME] Favorite [GEOGRAPHIC_DATA] , [GEOGRAPHI…" at bounding box center [210, 74] width 421 height 102
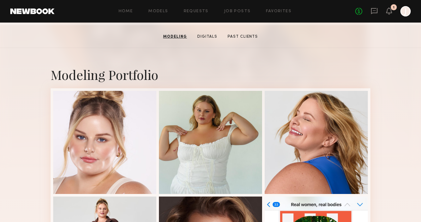
scroll to position [438, 0]
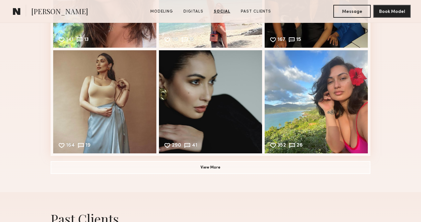
scroll to position [1052, 0]
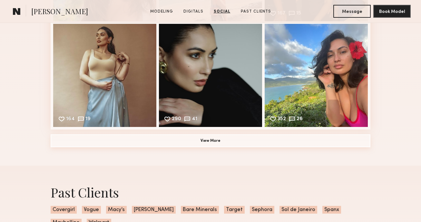
click at [286, 143] on button "View More" at bounding box center [211, 140] width 320 height 13
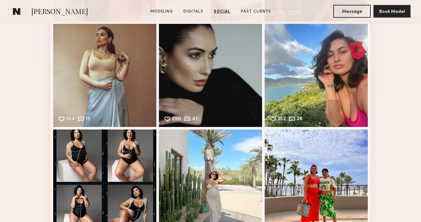
click at [401, 128] on div "Social Instagram Feed Displayed Below 13,157 followers 141 13 Likes & comments …" at bounding box center [210, 123] width 421 height 507
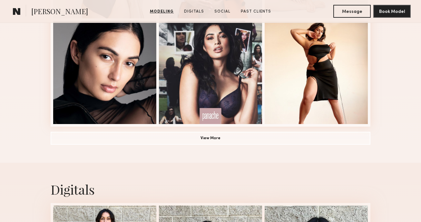
scroll to position [486, 0]
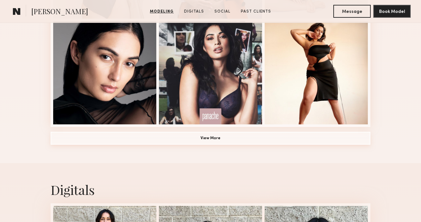
click at [293, 143] on button "View More" at bounding box center [211, 138] width 320 height 13
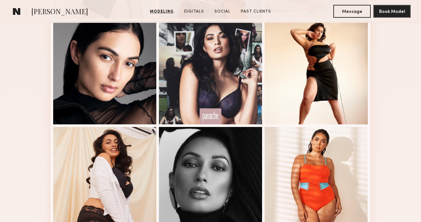
click at [387, 141] on div "Modeling Portfolio" at bounding box center [210, 8] width 421 height 695
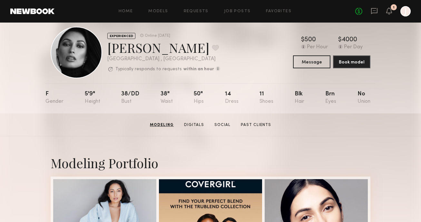
scroll to position [2, 0]
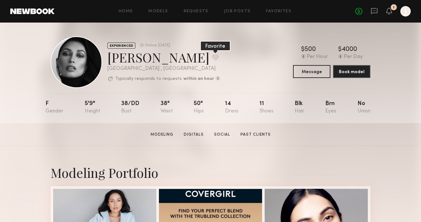
click at [212, 55] on button at bounding box center [215, 57] width 7 height 6
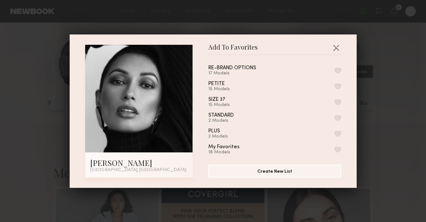
click at [334, 68] on button "button" at bounding box center [337, 71] width 7 height 6
click at [335, 47] on button "button" at bounding box center [336, 48] width 10 height 10
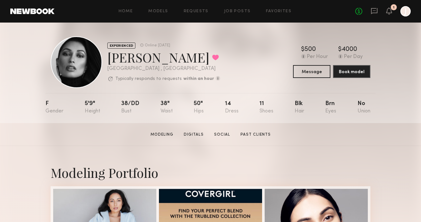
click at [391, 121] on div "EXPERIENCED Online [DATE] [PERSON_NAME] Favorited [GEOGRAPHIC_DATA] , [GEOGRAPH…" at bounding box center [210, 72] width 421 height 102
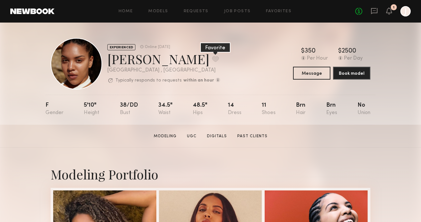
click at [212, 61] on button at bounding box center [215, 59] width 7 height 6
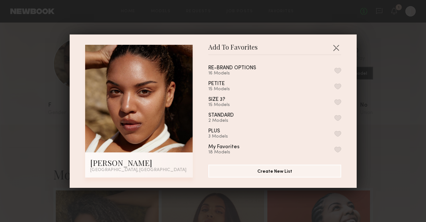
click at [334, 69] on button "button" at bounding box center [337, 71] width 7 height 6
click at [334, 48] on button "button" at bounding box center [336, 48] width 10 height 10
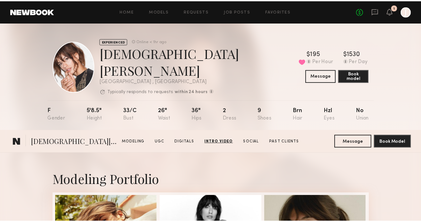
scroll to position [1934, 0]
